Goal: Transaction & Acquisition: Purchase product/service

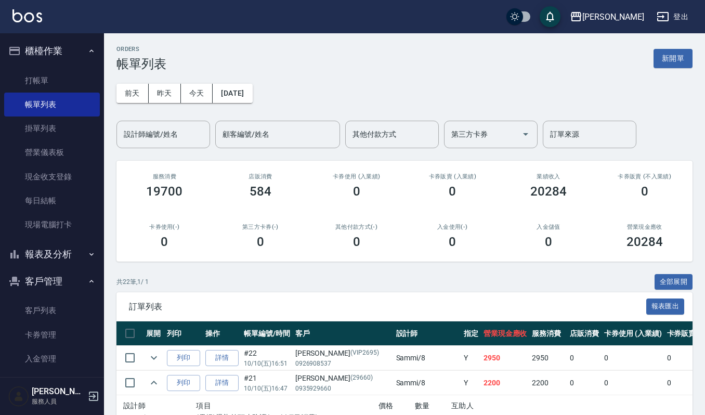
scroll to position [138, 0]
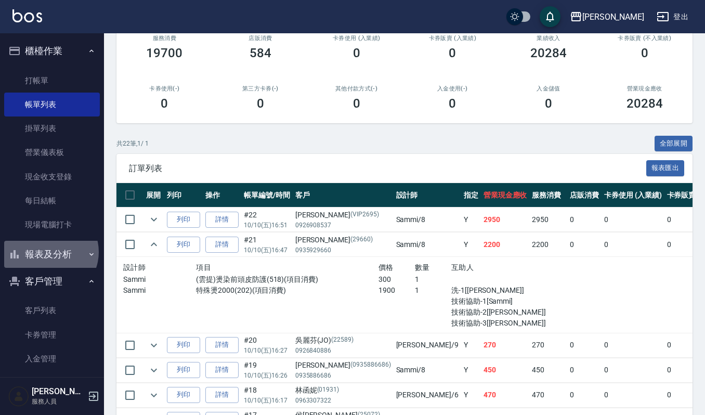
click at [49, 252] on button "報表及分析" at bounding box center [52, 254] width 96 height 27
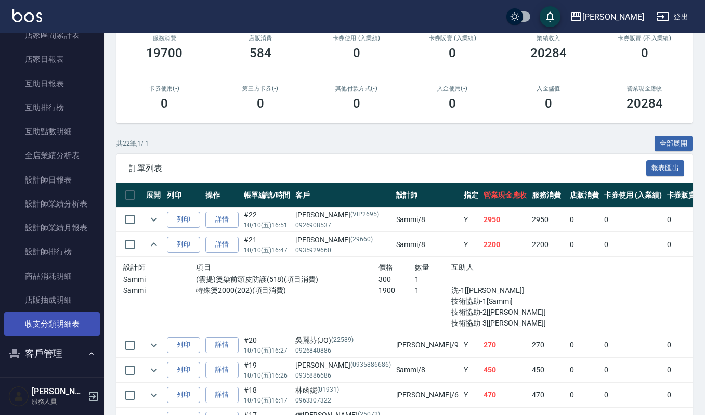
scroll to position [346, 0]
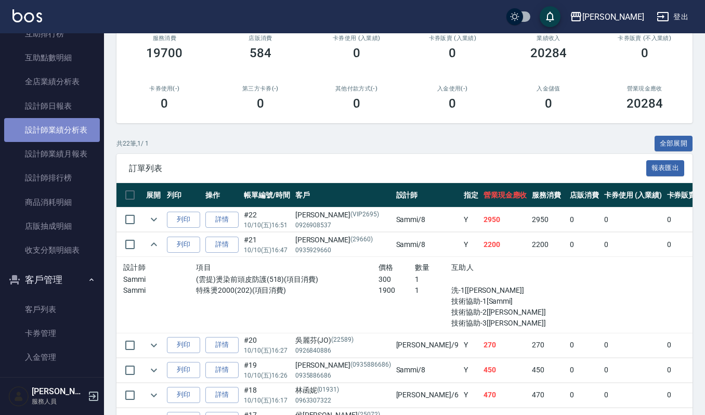
click at [57, 131] on link "設計師業績分析表" at bounding box center [52, 130] width 96 height 24
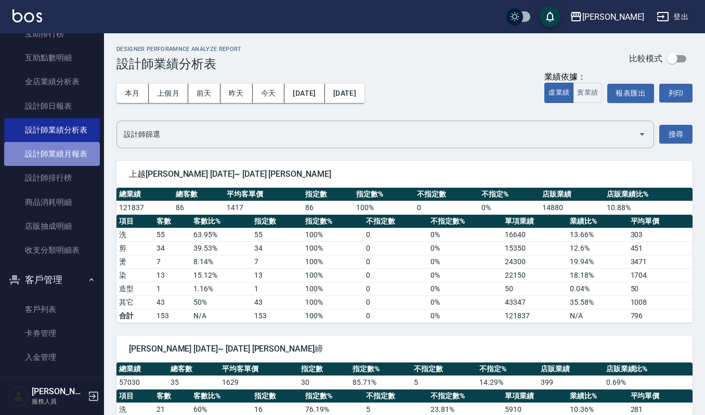
click at [55, 154] on link "設計師業績月報表" at bounding box center [52, 154] width 96 height 24
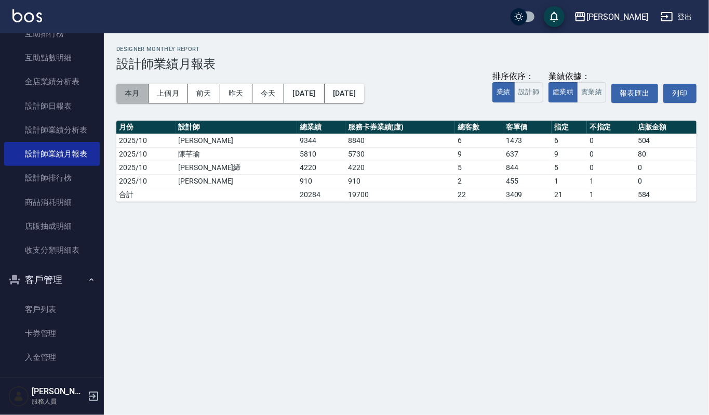
click at [128, 90] on button "本月" at bounding box center [132, 93] width 32 height 19
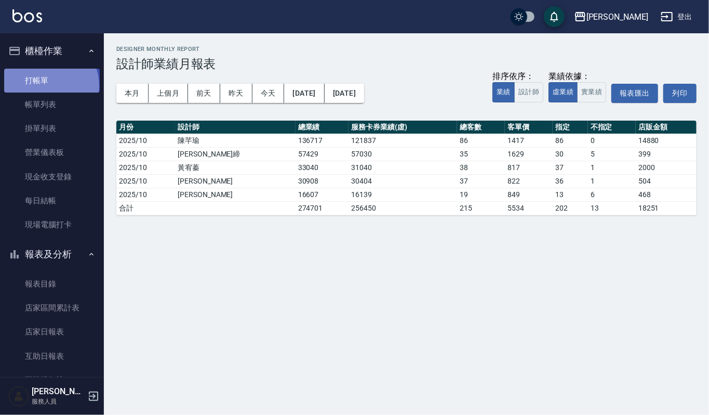
click at [50, 85] on link "打帳單" at bounding box center [52, 81] width 96 height 24
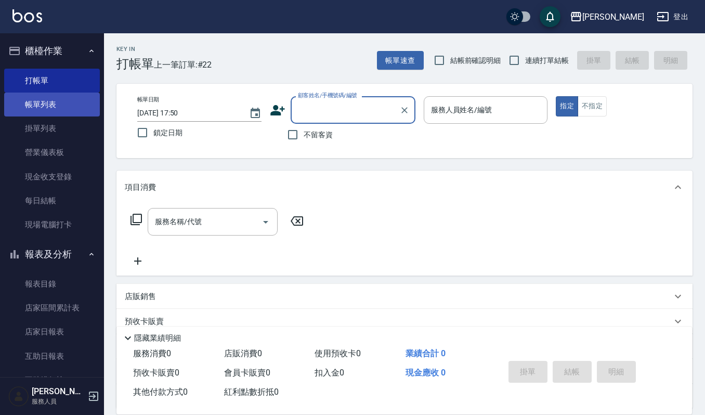
click at [77, 101] on link "帳單列表" at bounding box center [52, 105] width 96 height 24
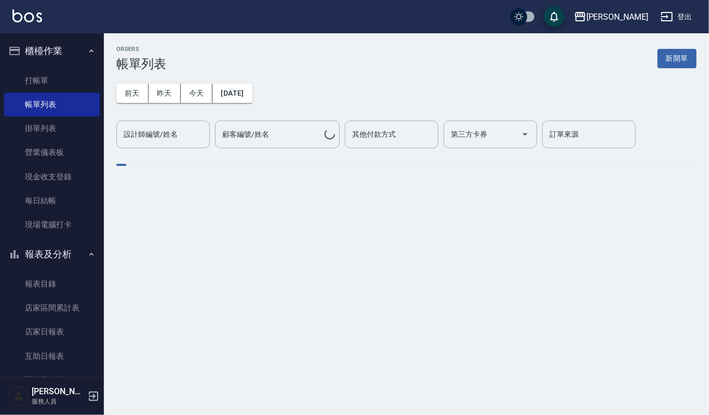
click at [176, 131] on input "設計師編號/姓名" at bounding box center [163, 134] width 84 height 18
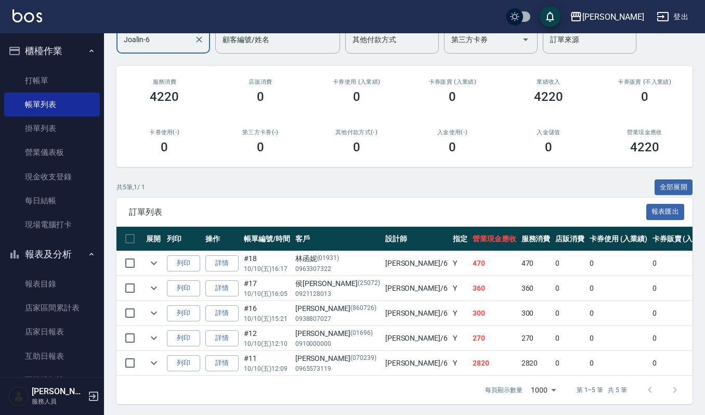
scroll to position [108, 0]
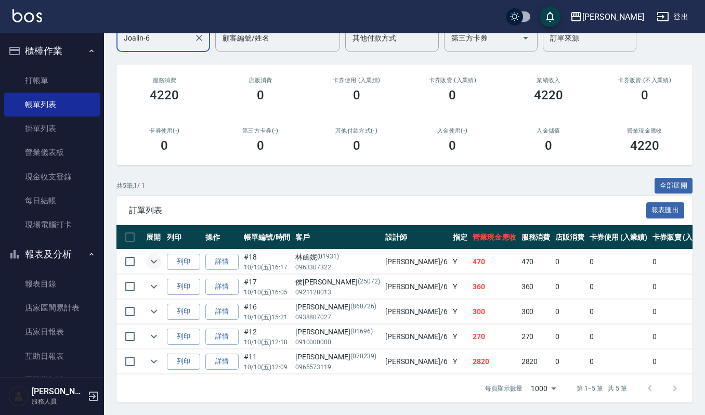
type input "Joalin-6"
click at [153, 260] on icon "expand row" at bounding box center [154, 262] width 6 height 4
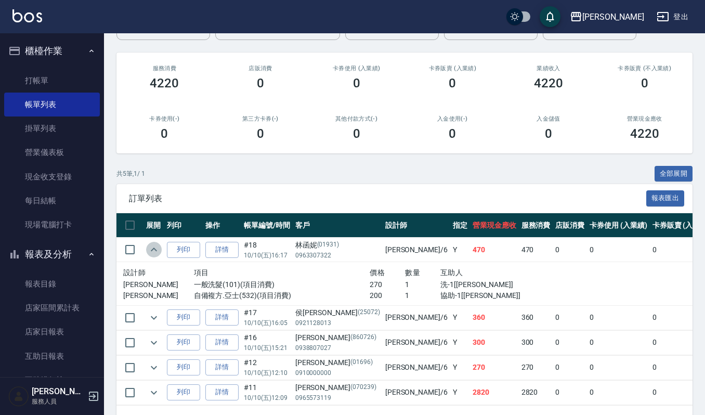
click at [153, 251] on icon "expand row" at bounding box center [154, 249] width 12 height 12
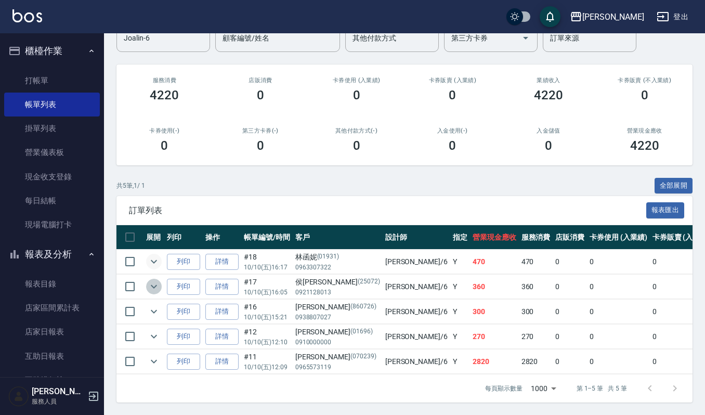
click at [154, 280] on icon "expand row" at bounding box center [154, 286] width 12 height 12
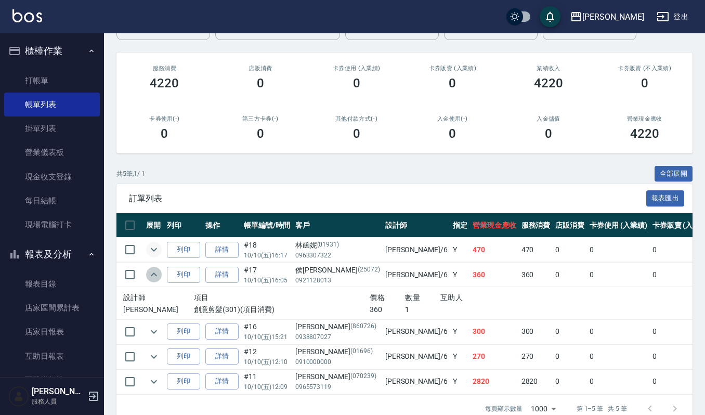
click at [154, 273] on icon "expand row" at bounding box center [154, 274] width 12 height 12
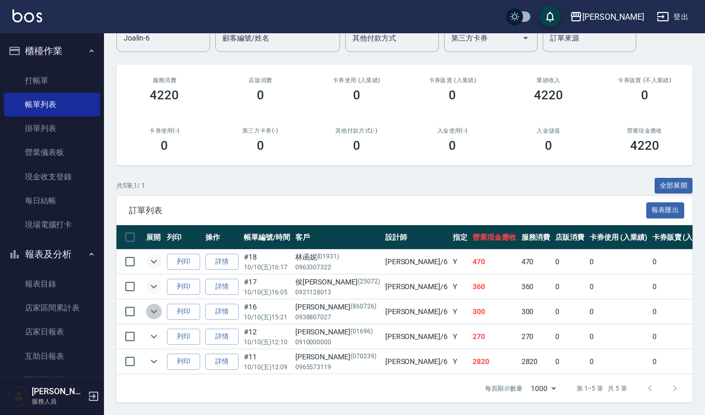
click at [159, 305] on icon "expand row" at bounding box center [154, 311] width 12 height 12
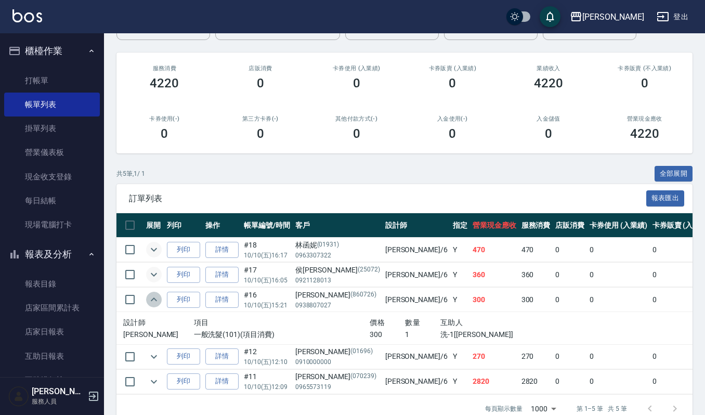
click at [152, 304] on icon "expand row" at bounding box center [154, 299] width 12 height 12
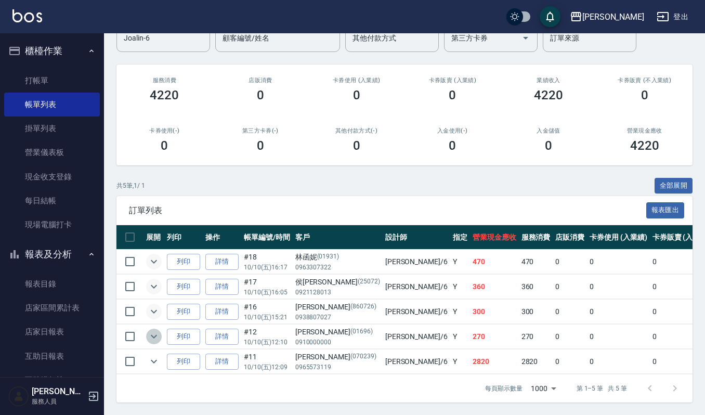
click at [152, 330] on icon "expand row" at bounding box center [154, 336] width 12 height 12
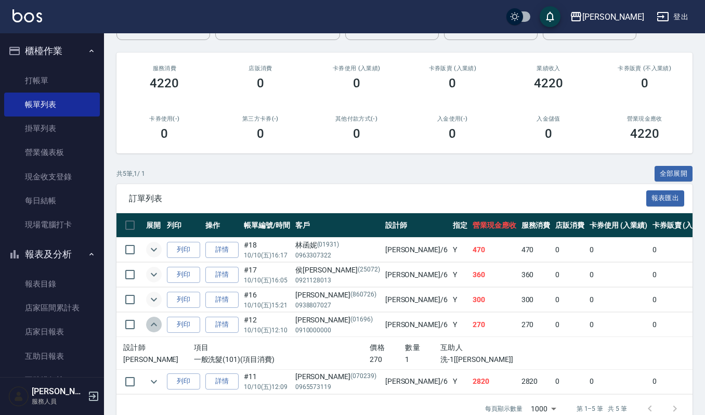
click at [152, 326] on icon "expand row" at bounding box center [154, 324] width 6 height 4
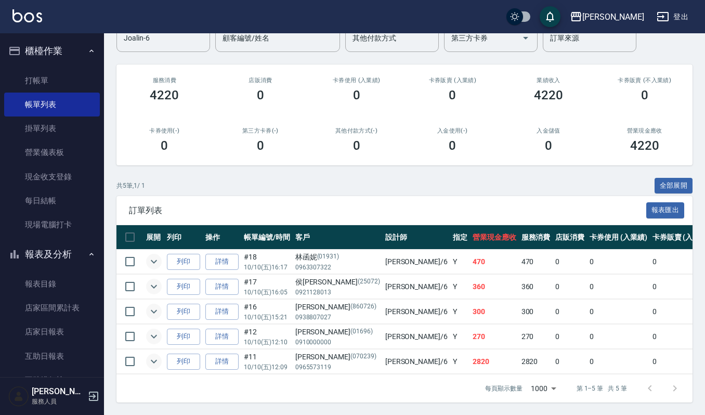
click at [154, 355] on icon "expand row" at bounding box center [154, 361] width 12 height 12
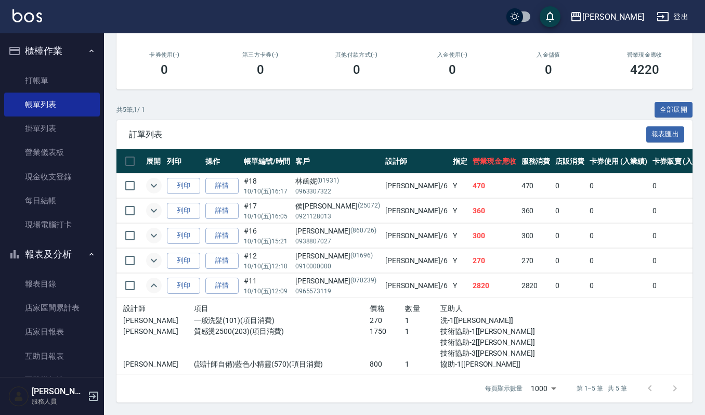
scroll to position [184, 0]
click at [160, 253] on button "expand row" at bounding box center [154, 261] width 16 height 16
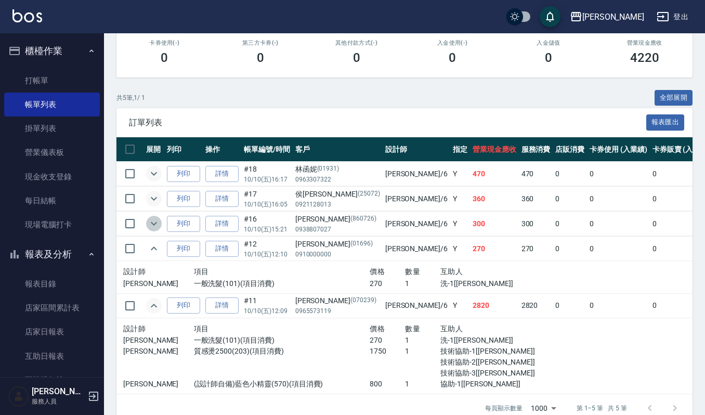
click at [153, 222] on icon "expand row" at bounding box center [154, 223] width 12 height 12
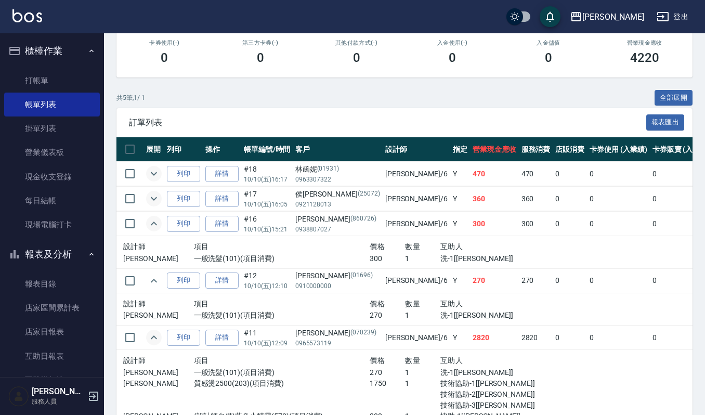
click at [154, 198] on icon "expand row" at bounding box center [154, 198] width 12 height 12
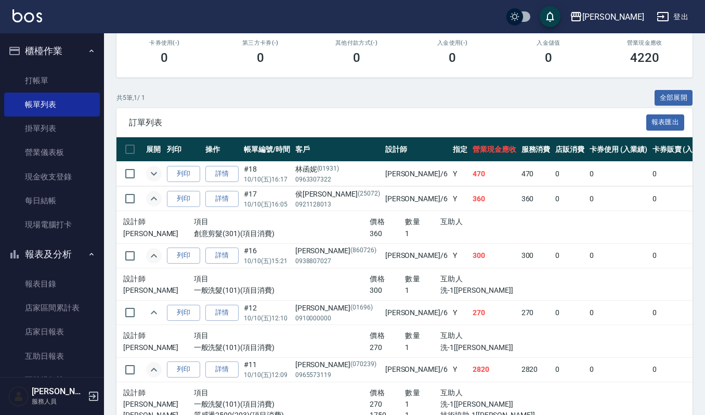
click at [155, 164] on td at bounding box center [153, 174] width 21 height 24
click at [155, 173] on icon "expand row" at bounding box center [154, 173] width 12 height 12
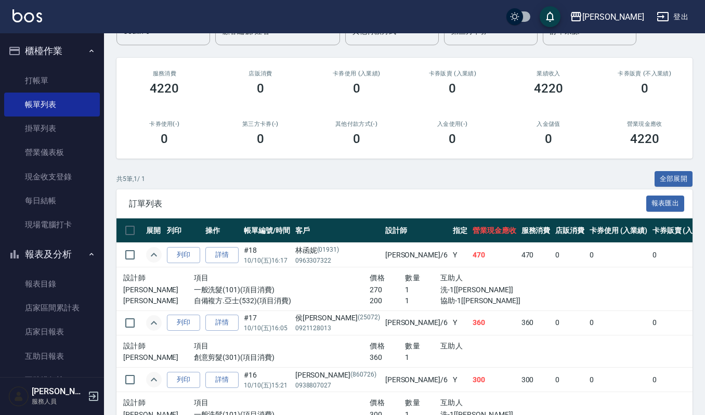
scroll to position [0, 0]
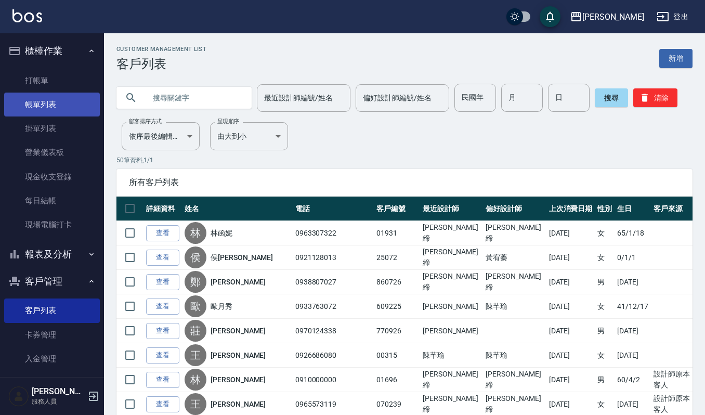
click at [49, 102] on link "帳單列表" at bounding box center [52, 105] width 96 height 24
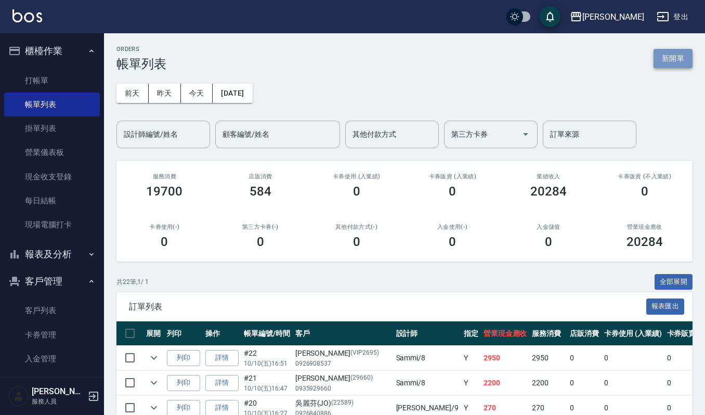
click at [674, 49] on button "新開單" at bounding box center [672, 58] width 39 height 19
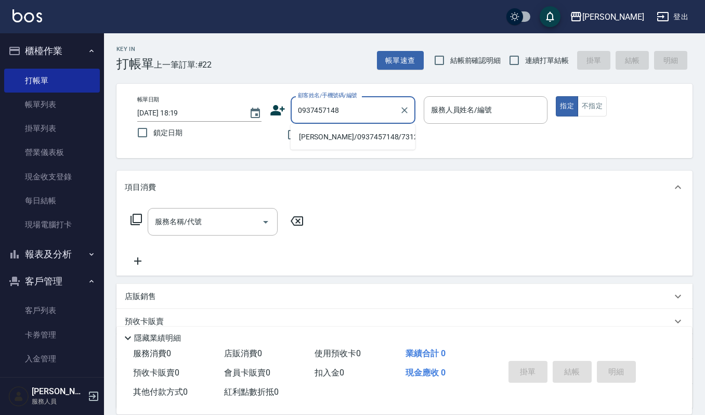
click at [362, 136] on li "陳秀靜/0937457148/731219" at bounding box center [353, 136] width 125 height 17
type input "陳秀靜/0937457148/731219"
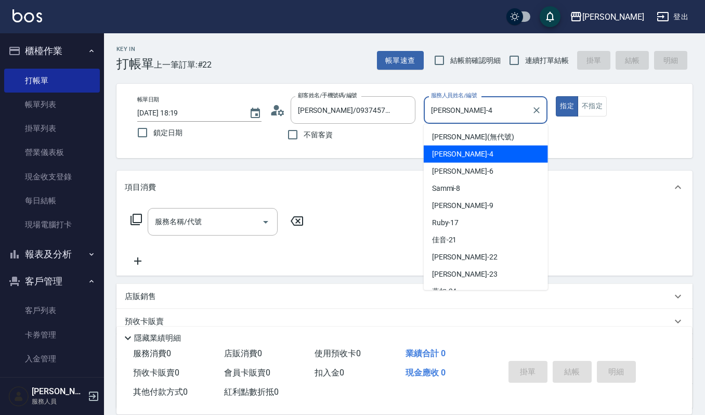
click at [472, 103] on input "吉兒-4" at bounding box center [477, 110] width 99 height 18
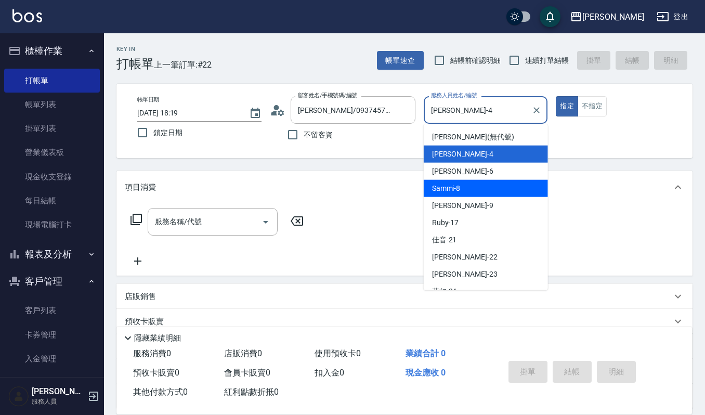
click at [472, 188] on div "Sammi -8" at bounding box center [486, 188] width 124 height 17
type input "Sammi-8"
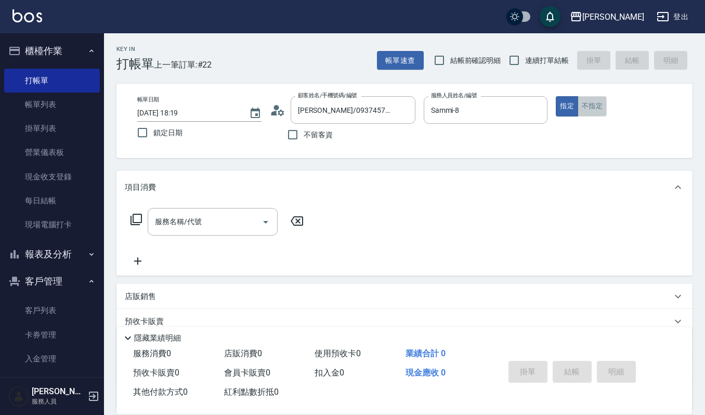
click at [585, 108] on button "不指定" at bounding box center [591, 106] width 29 height 20
click at [189, 211] on div "服務名稱/代號" at bounding box center [213, 222] width 130 height 28
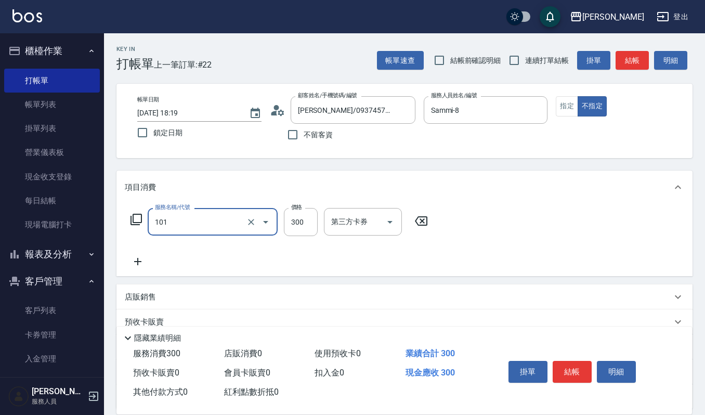
type input "一般洗髮(101)"
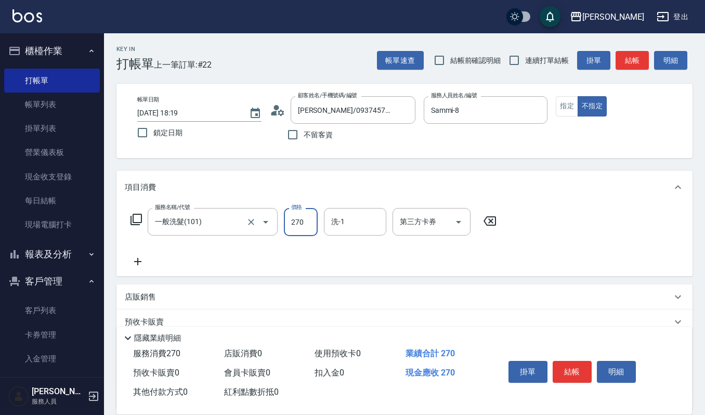
type input "270"
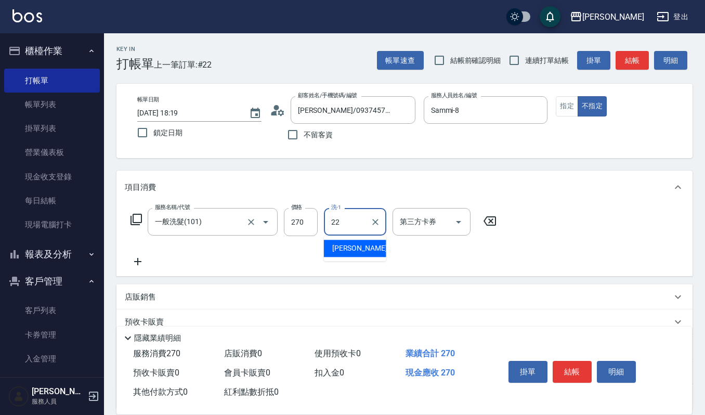
type input "宜芳-22"
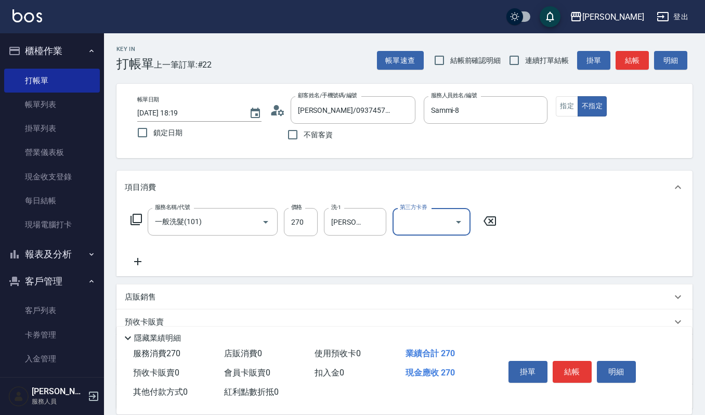
click at [568, 373] on button "結帳" at bounding box center [572, 372] width 39 height 22
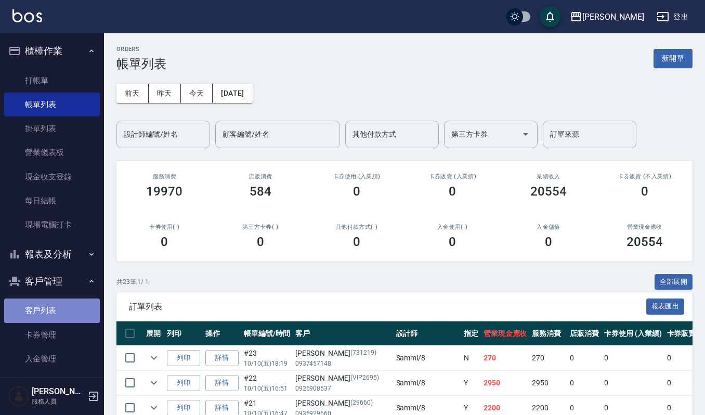
click at [64, 309] on link "客戶列表" at bounding box center [52, 310] width 96 height 24
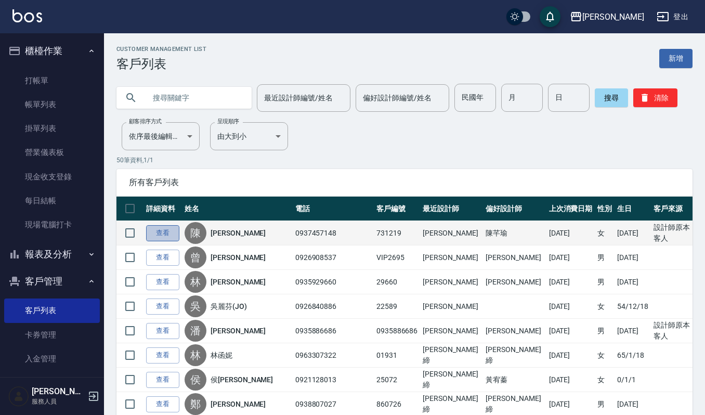
click at [160, 228] on link "查看" at bounding box center [162, 233] width 33 height 16
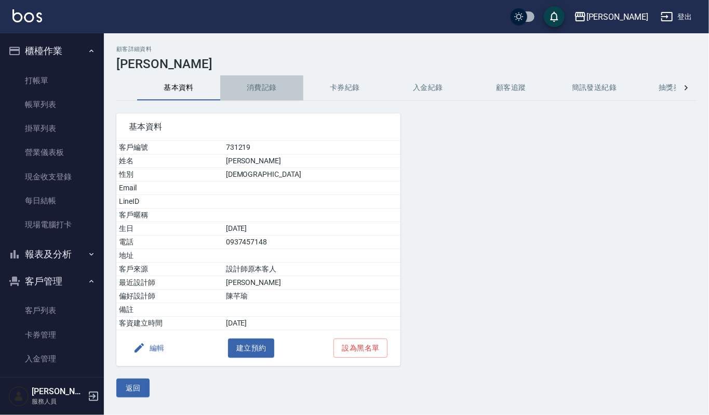
click at [285, 83] on button "消費記錄" at bounding box center [261, 87] width 83 height 25
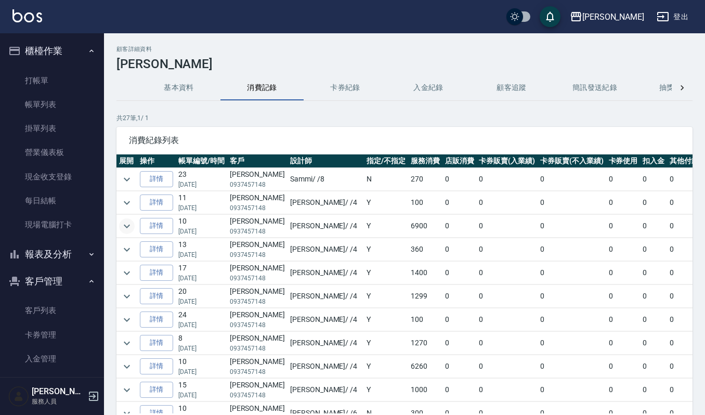
click at [125, 223] on icon "expand row" at bounding box center [127, 226] width 12 height 12
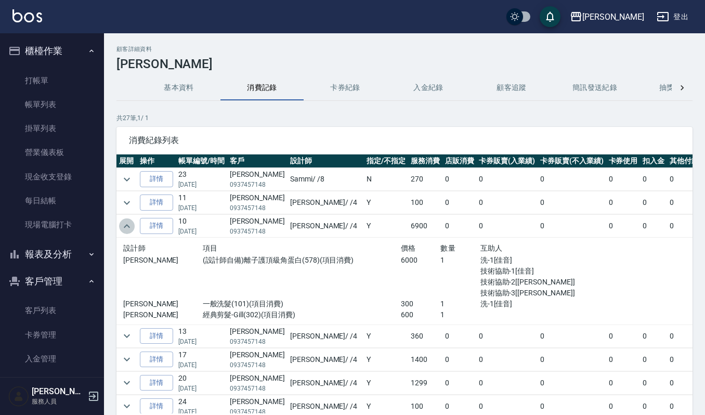
click at [123, 225] on icon "expand row" at bounding box center [127, 226] width 12 height 12
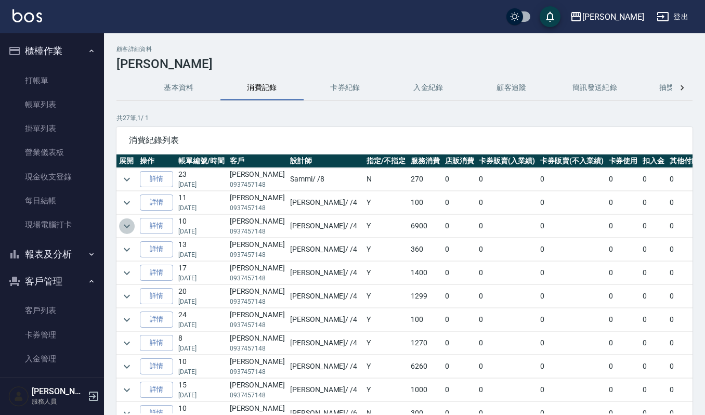
click at [129, 225] on icon "expand row" at bounding box center [127, 226] width 12 height 12
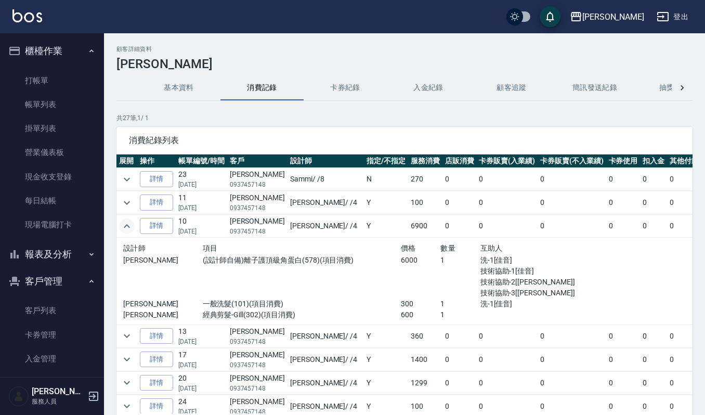
scroll to position [69, 0]
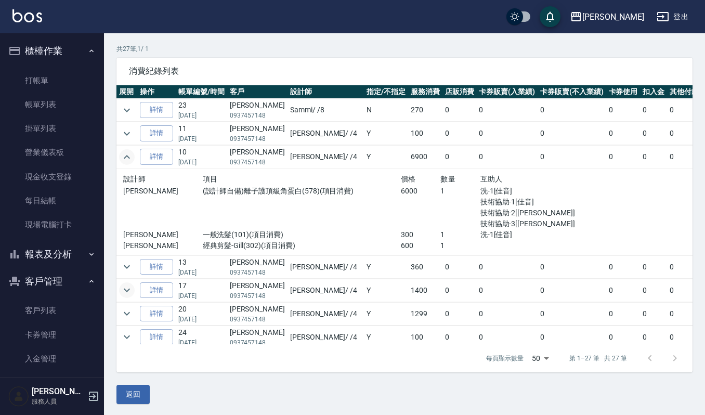
click at [127, 292] on icon "expand row" at bounding box center [127, 290] width 12 height 12
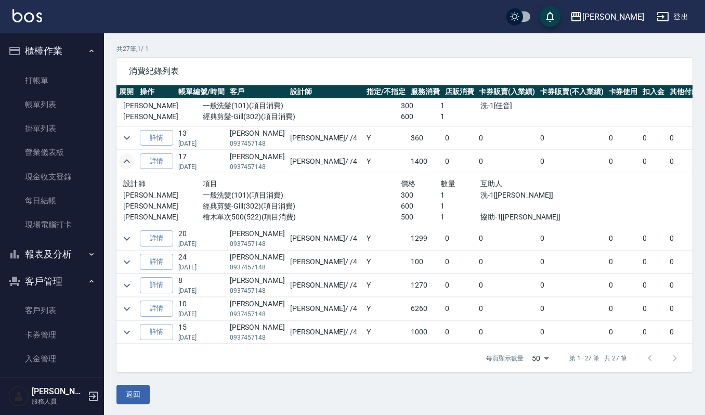
scroll to position [138, 0]
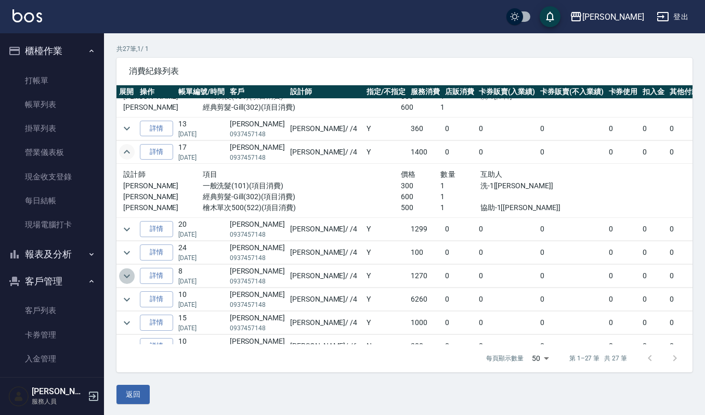
click at [126, 280] on icon "expand row" at bounding box center [127, 276] width 12 height 12
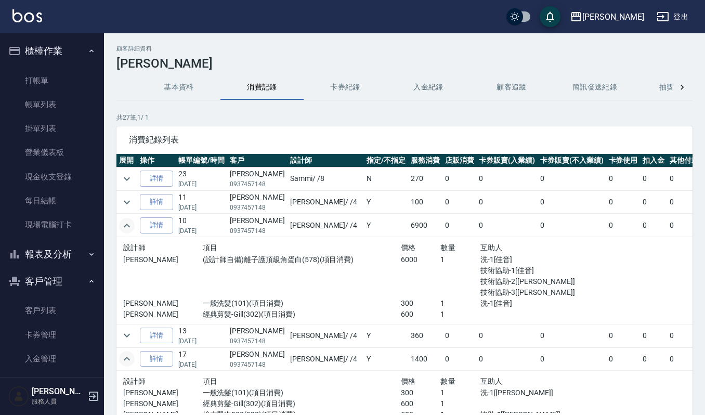
scroll to position [0, 0]
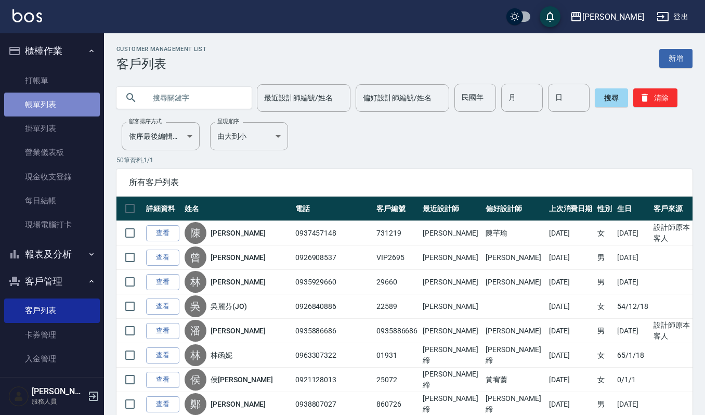
click at [55, 98] on link "帳單列表" at bounding box center [52, 105] width 96 height 24
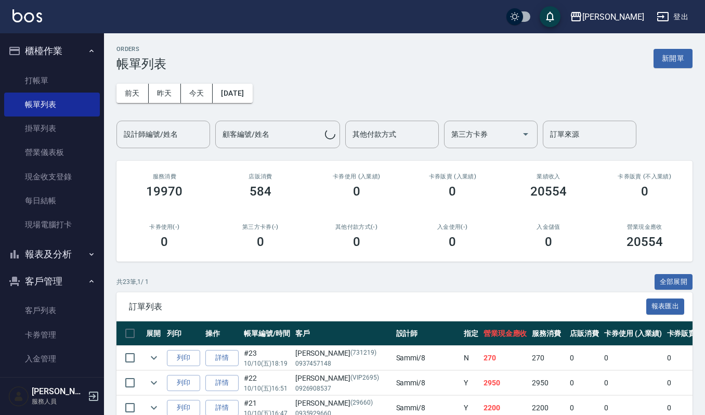
scroll to position [69, 0]
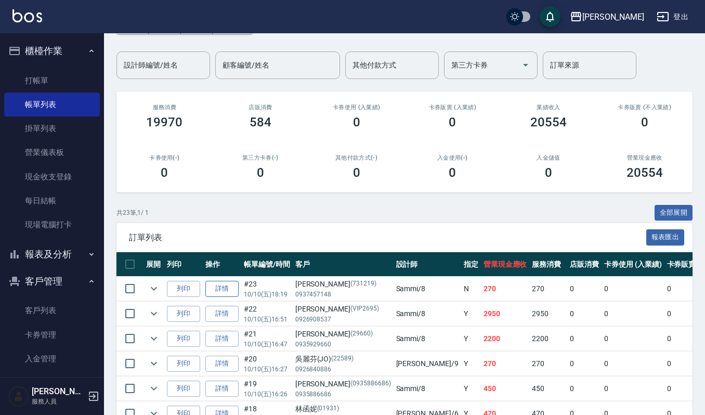
click at [231, 283] on link "詳情" at bounding box center [221, 289] width 33 height 16
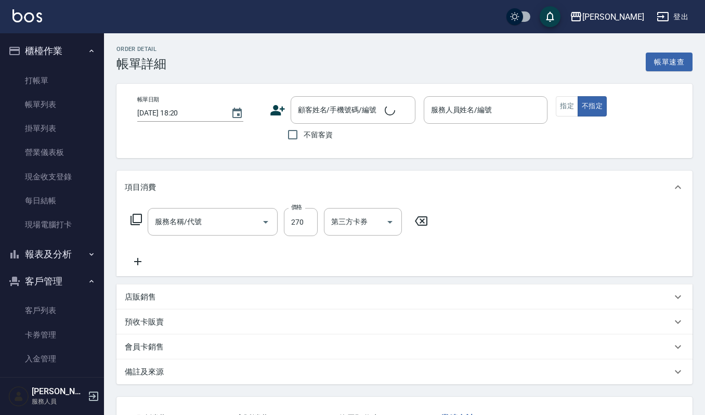
type input "2025/10/10 18:19"
type input "Sammi-8"
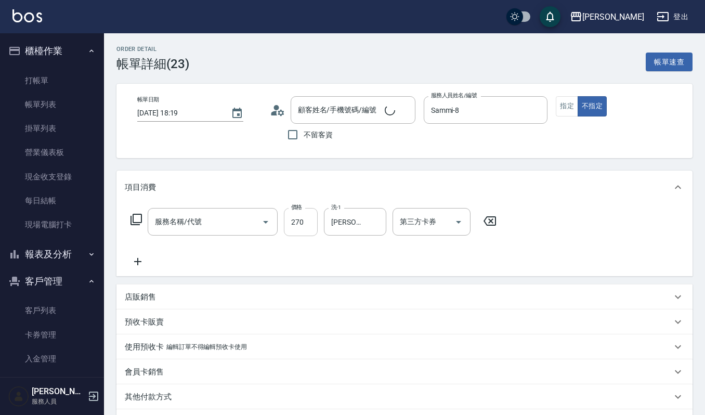
type input "一般洗髮(101)"
type input "陳秀靜/0937457148/731219"
click at [308, 212] on input "270" at bounding box center [301, 222] width 34 height 28
type input "300"
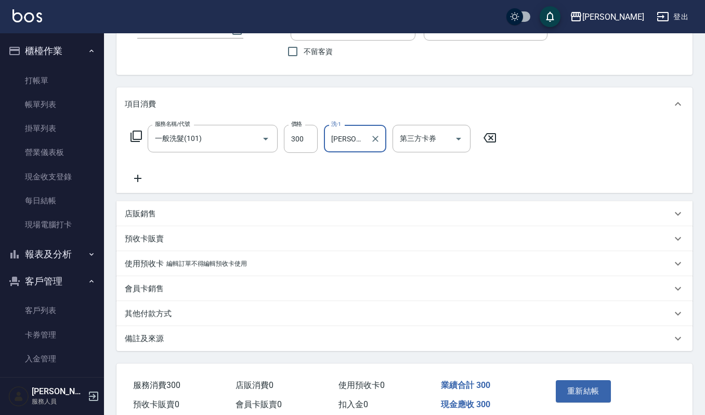
scroll to position [129, 0]
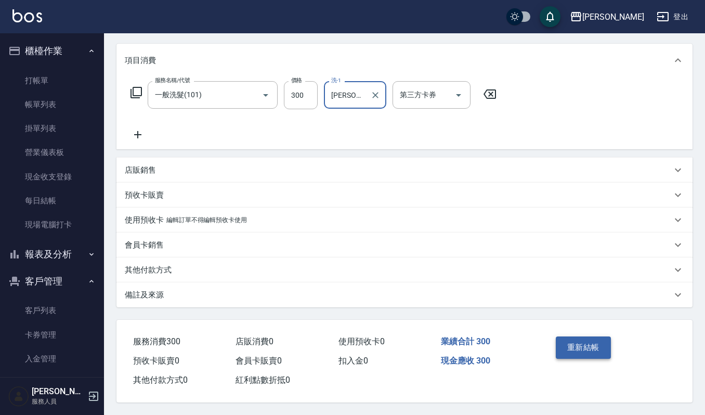
click at [593, 341] on button "重新結帳" at bounding box center [583, 347] width 55 height 22
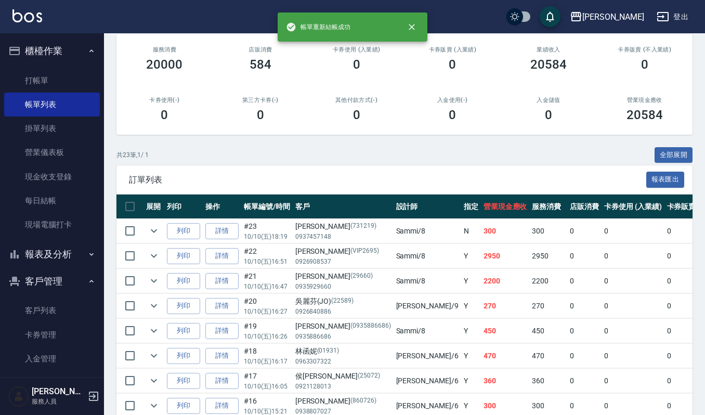
scroll to position [188, 0]
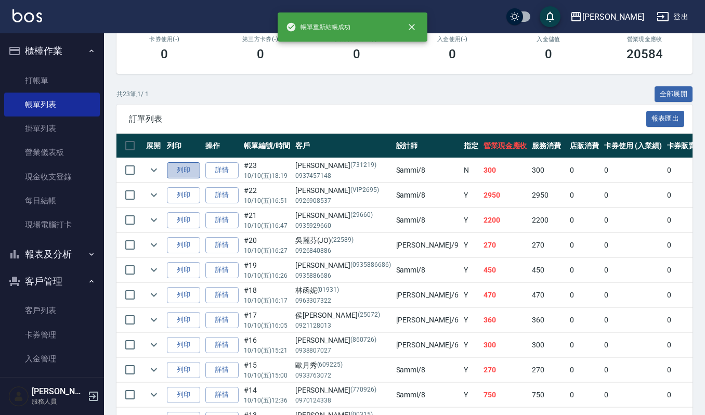
click at [182, 172] on button "列印" at bounding box center [183, 170] width 33 height 16
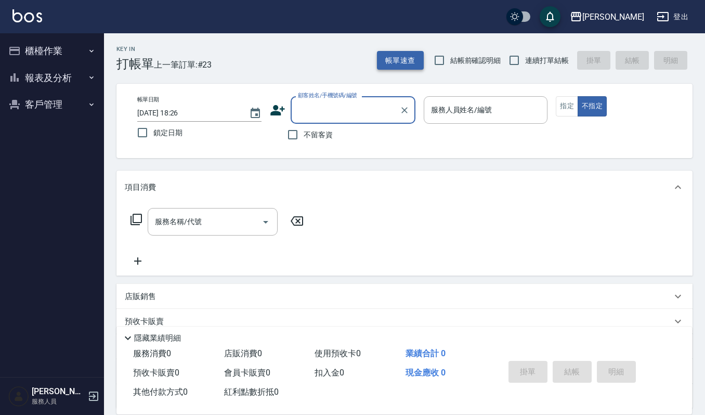
click at [391, 69] on button "帳單速查" at bounding box center [400, 60] width 47 height 19
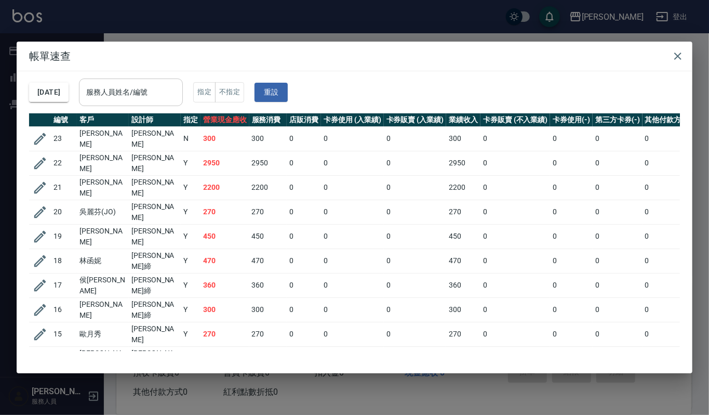
click at [179, 82] on div "服務人員姓名/編號" at bounding box center [131, 92] width 104 height 28
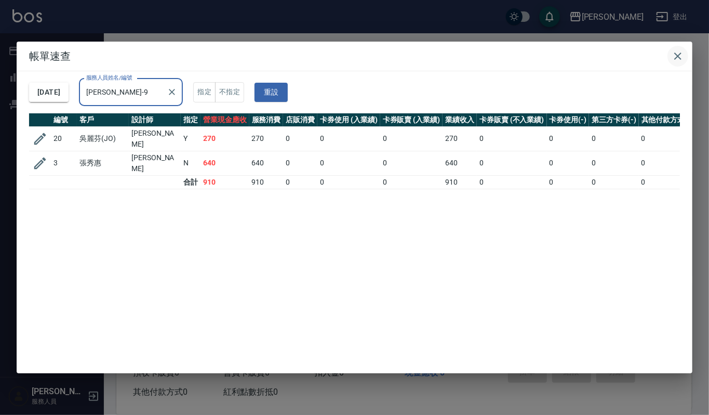
type input "Ivy艾薇-9"
click at [685, 57] on button "button" at bounding box center [678, 56] width 21 height 21
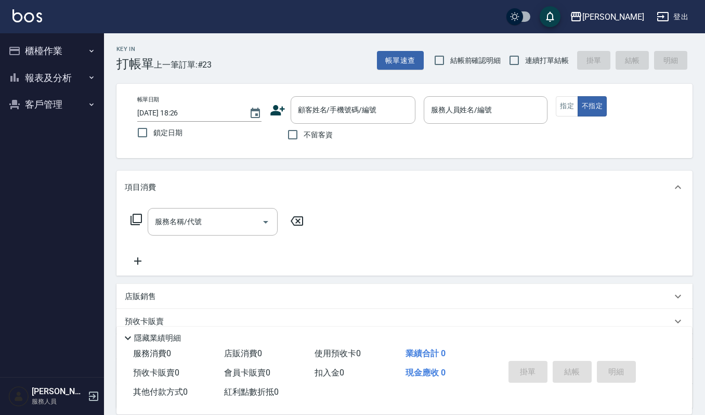
click at [286, 102] on div "顧客姓名/手機號碼/編號 顧客姓名/手機號碼/編號" at bounding box center [343, 110] width 146 height 28
click at [306, 98] on div "顧客姓名/手機號碼/編號" at bounding box center [353, 110] width 125 height 28
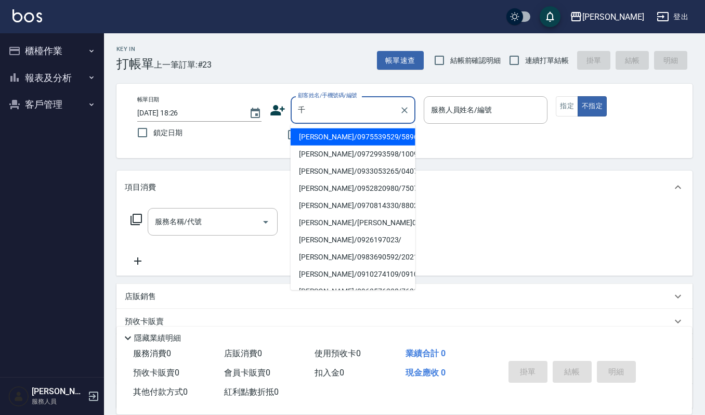
click at [387, 134] on li "盧千惠/0975539529/5896" at bounding box center [353, 136] width 125 height 17
type input "盧千惠/0975539529/5896"
type input "Ivy艾薇-9"
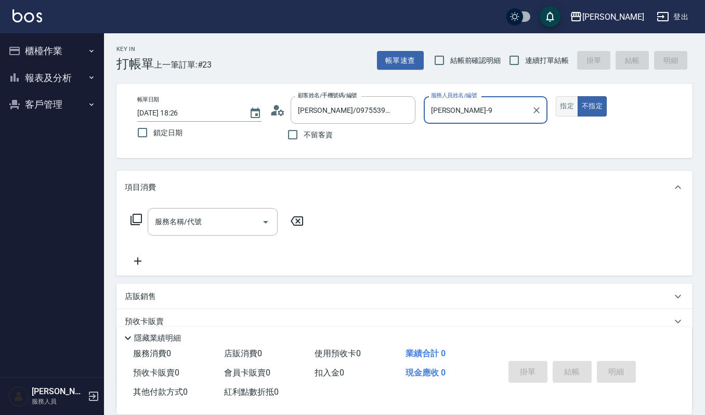
click at [568, 105] on button "指定" at bounding box center [567, 106] width 22 height 20
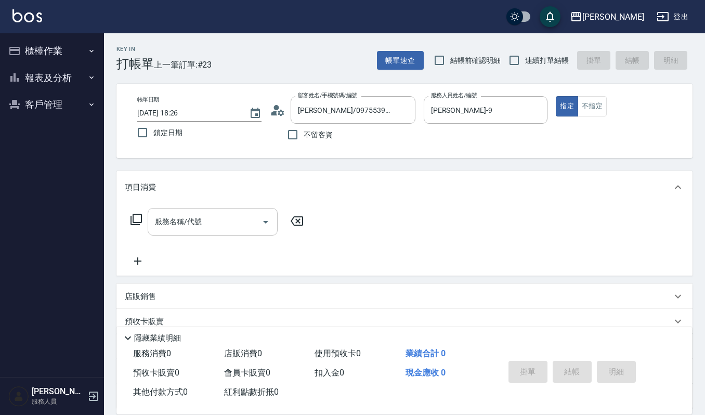
click at [235, 218] on input "服務名稱/代號" at bounding box center [204, 222] width 105 height 18
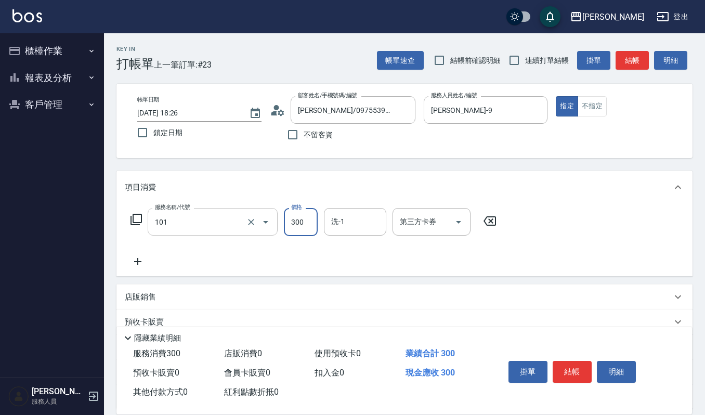
type input "一般洗髮(101)"
type input "270"
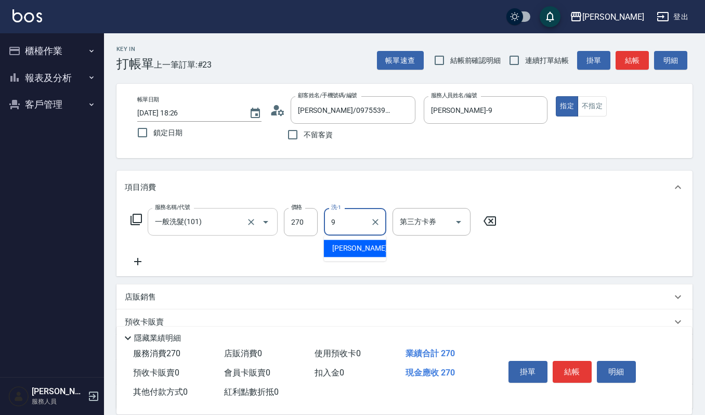
type input "Ivy艾薇-9"
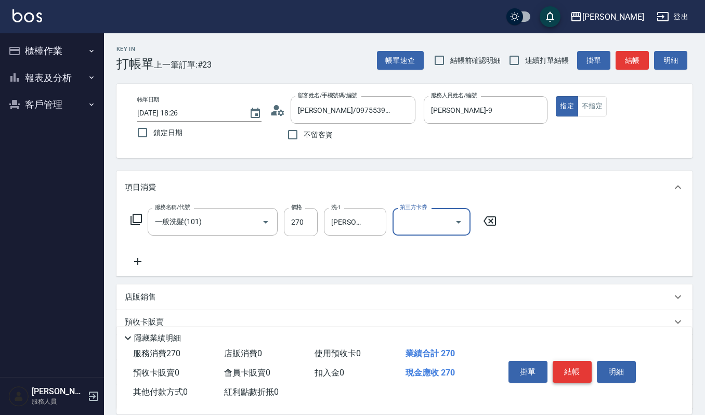
click at [591, 370] on button "結帳" at bounding box center [572, 372] width 39 height 22
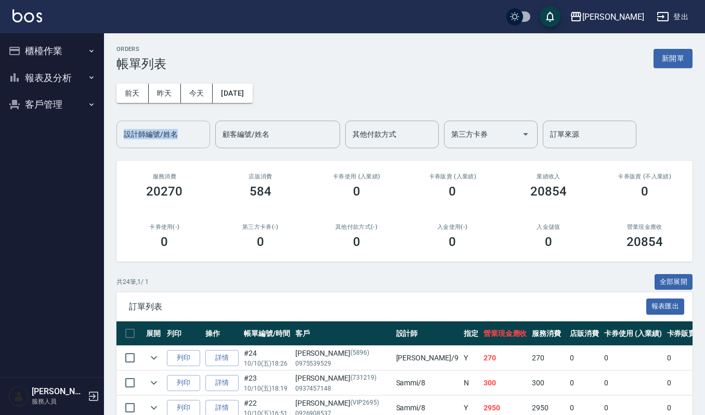
drag, startPoint x: 156, startPoint y: 112, endPoint x: 165, endPoint y: 131, distance: 20.7
click at [165, 131] on div "前天 昨天 今天 2025/10/10 設計師編號/姓名 設計師編號/姓名 顧客編號/姓名 顧客編號/姓名 其他付款方式 其他付款方式 第三方卡券 第三方卡券…" at bounding box center [404, 109] width 576 height 77
click at [165, 131] on input "設計師編號/姓名" at bounding box center [163, 134] width 84 height 18
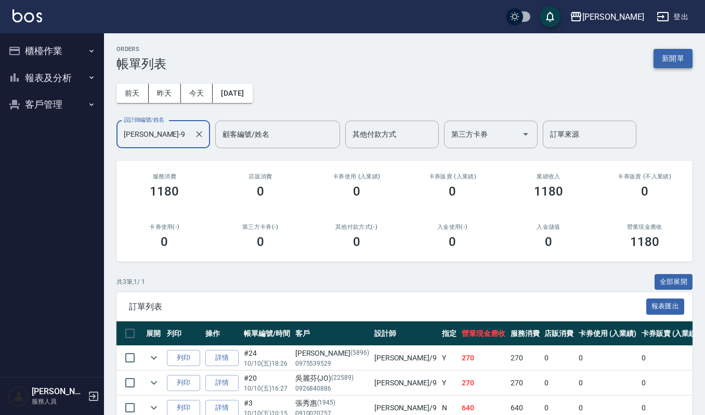
type input "Ivy艾薇-9"
click at [685, 60] on button "新開單" at bounding box center [672, 58] width 39 height 19
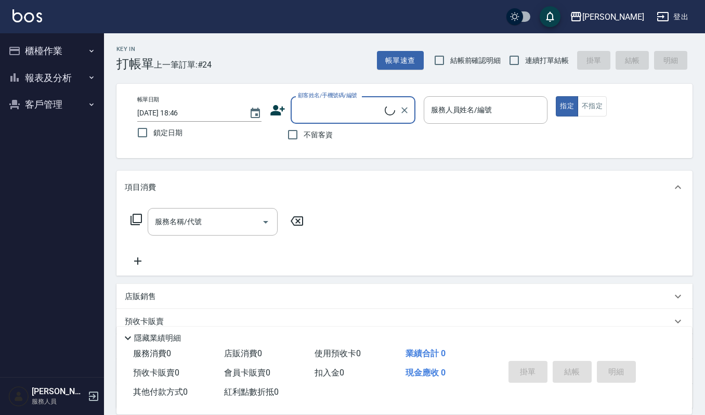
click at [336, 110] on input "顧客姓名/手機號碼/編號" at bounding box center [339, 110] width 89 height 18
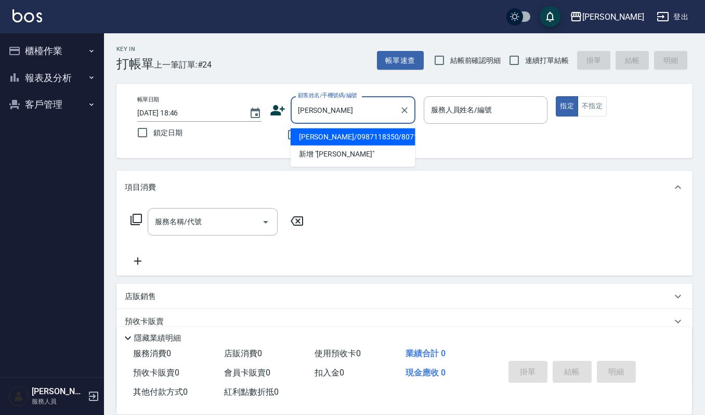
click at [370, 131] on li "吳峻逸/0987118350/80716" at bounding box center [353, 136] width 125 height 17
type input "吳峻逸/0987118350/80716"
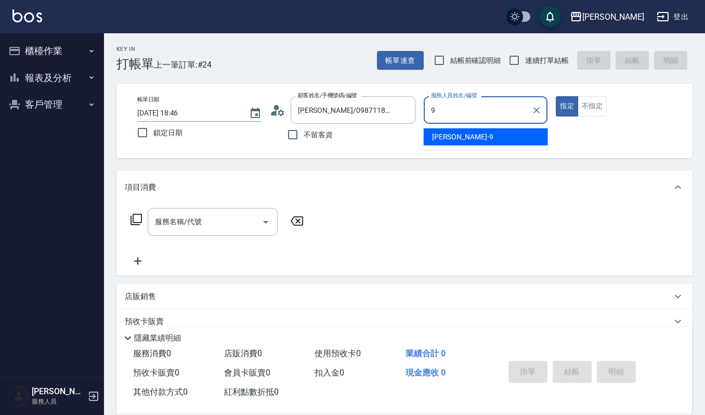
type input "Ivy艾薇-9"
type button "true"
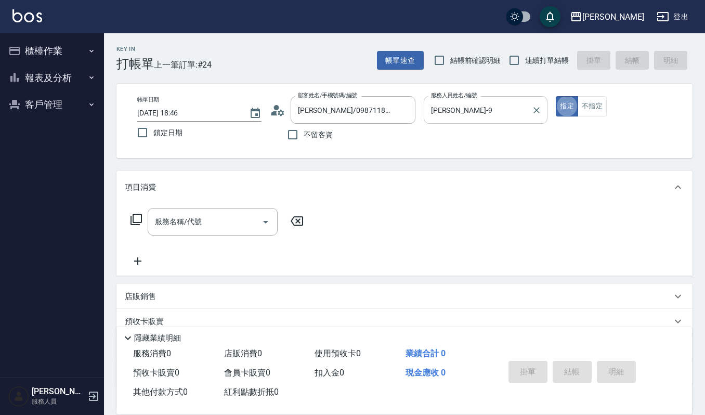
type button "false"
click at [596, 103] on button "不指定" at bounding box center [591, 106] width 29 height 20
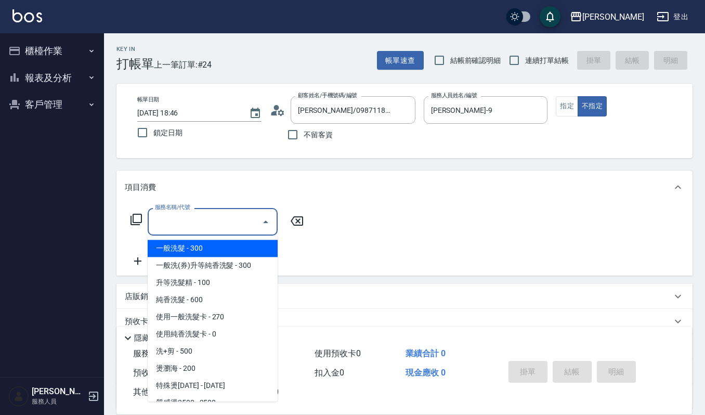
click at [201, 213] on input "服務名稱/代號" at bounding box center [204, 222] width 105 height 18
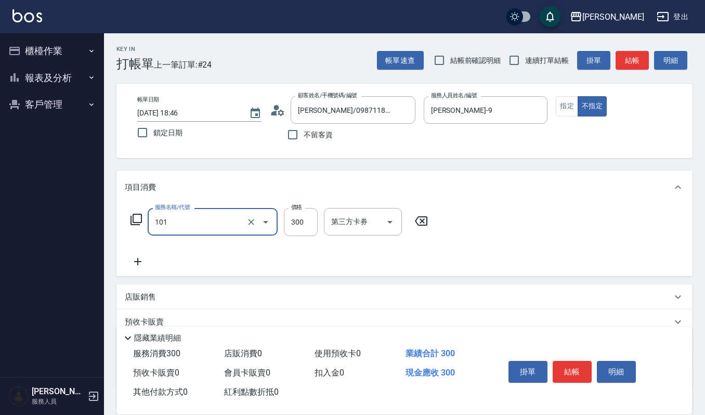
type input "一般洗髮(101)"
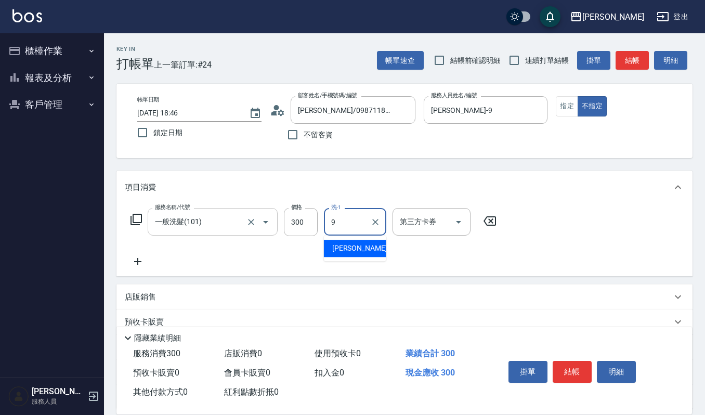
type input "Ivy艾薇-9"
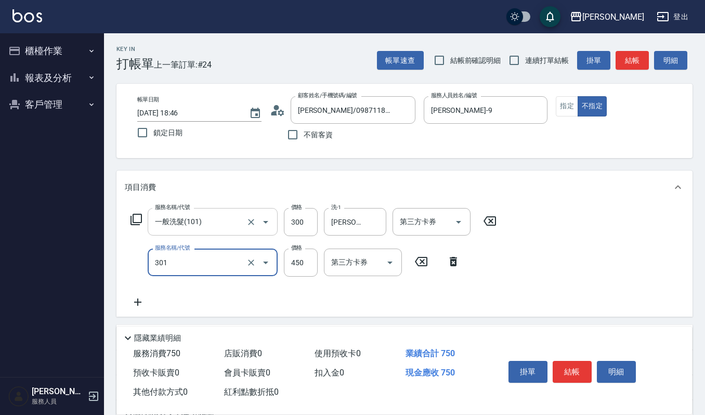
type input "創意剪髮(301)"
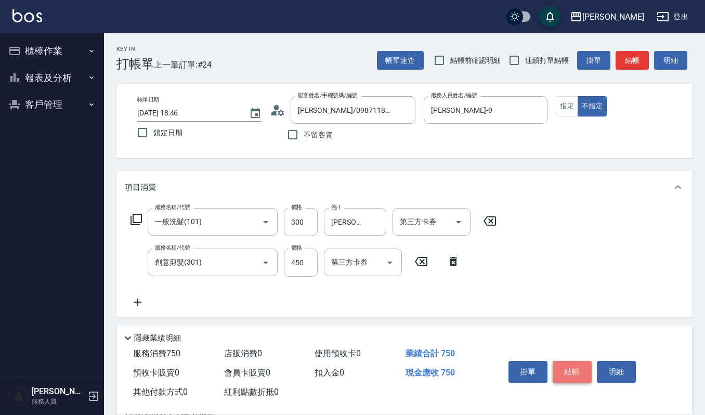
click at [580, 364] on button "結帳" at bounding box center [572, 372] width 39 height 22
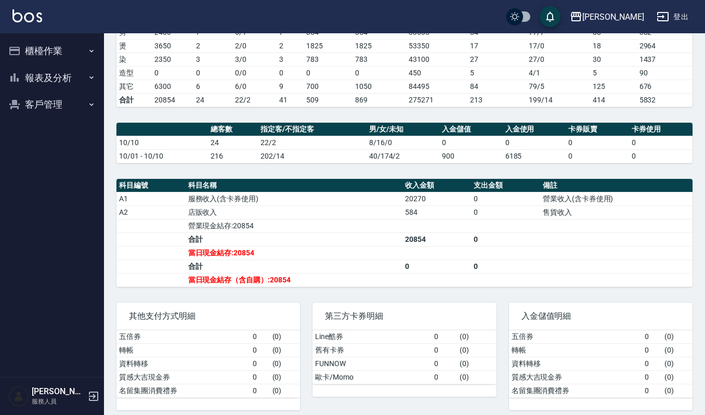
scroll to position [206, 0]
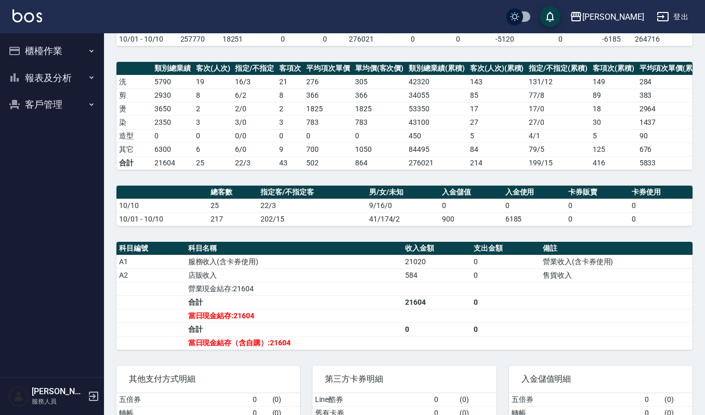
scroll to position [206, 0]
